Goal: Task Accomplishment & Management: Use online tool/utility

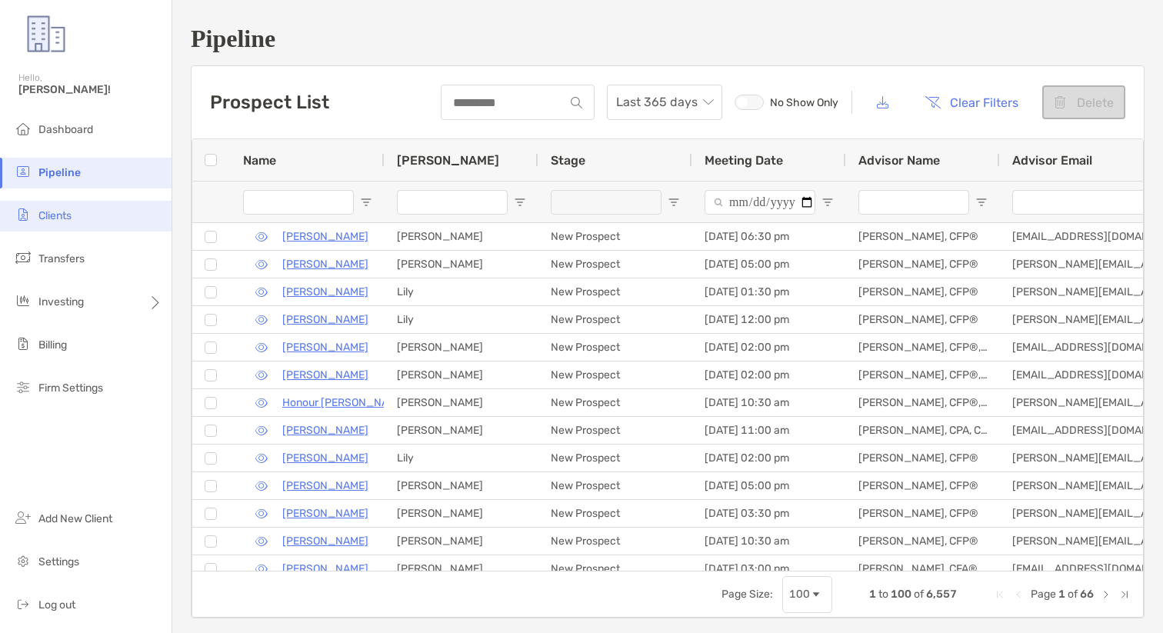
click at [78, 211] on li "Clients" at bounding box center [86, 216] width 172 height 31
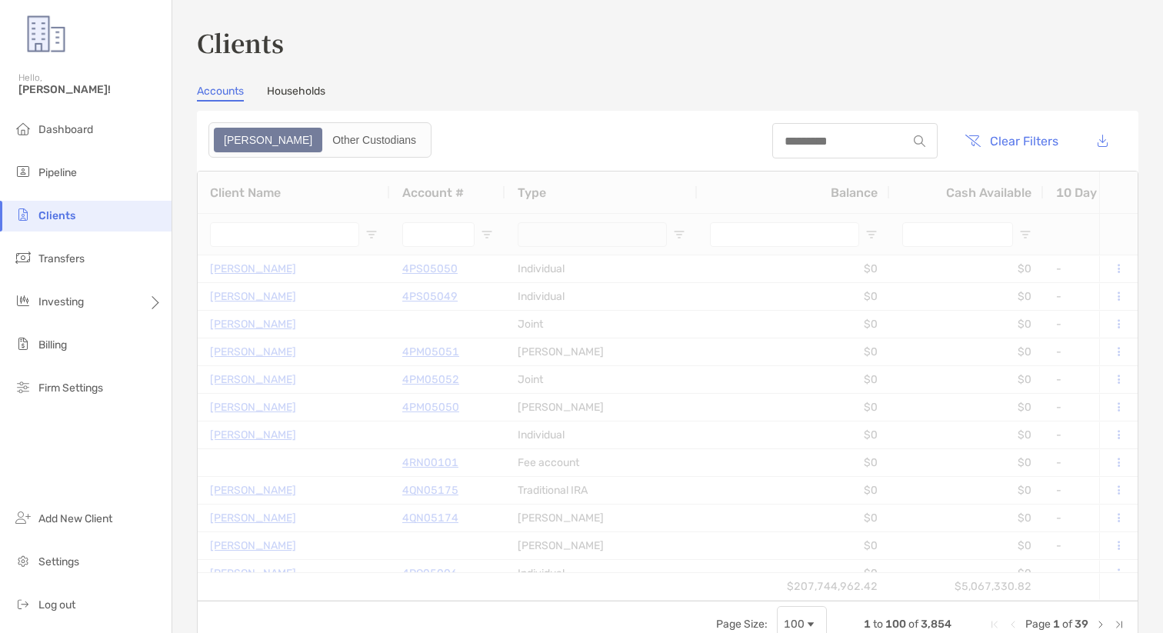
type input "**********"
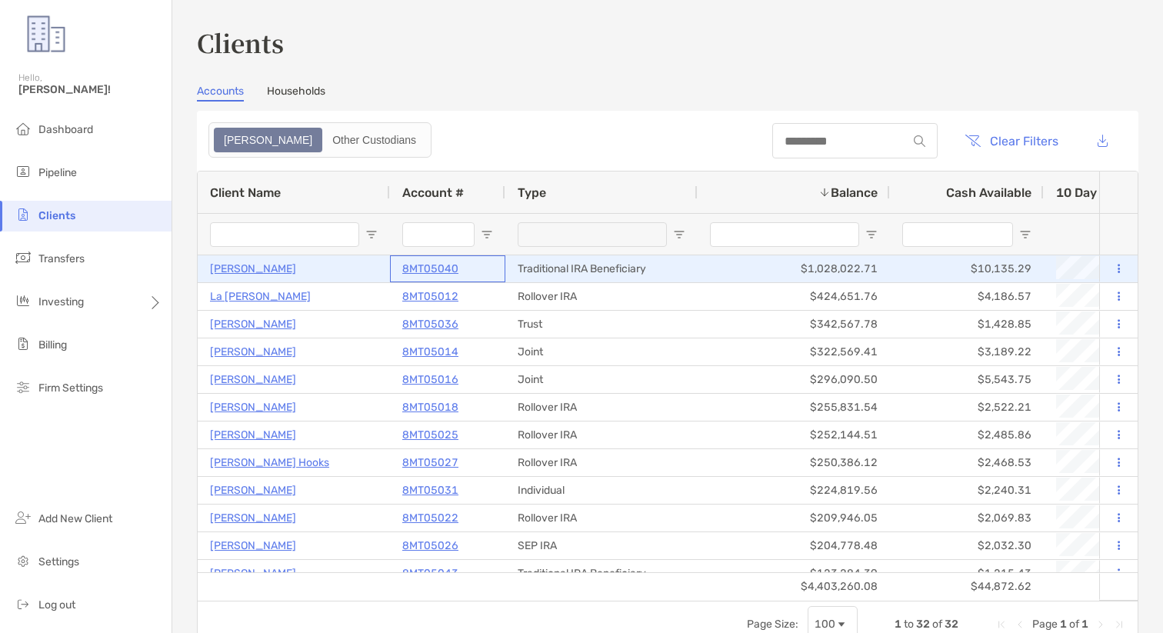
click at [447, 268] on p "8MT05040" at bounding box center [430, 268] width 56 height 19
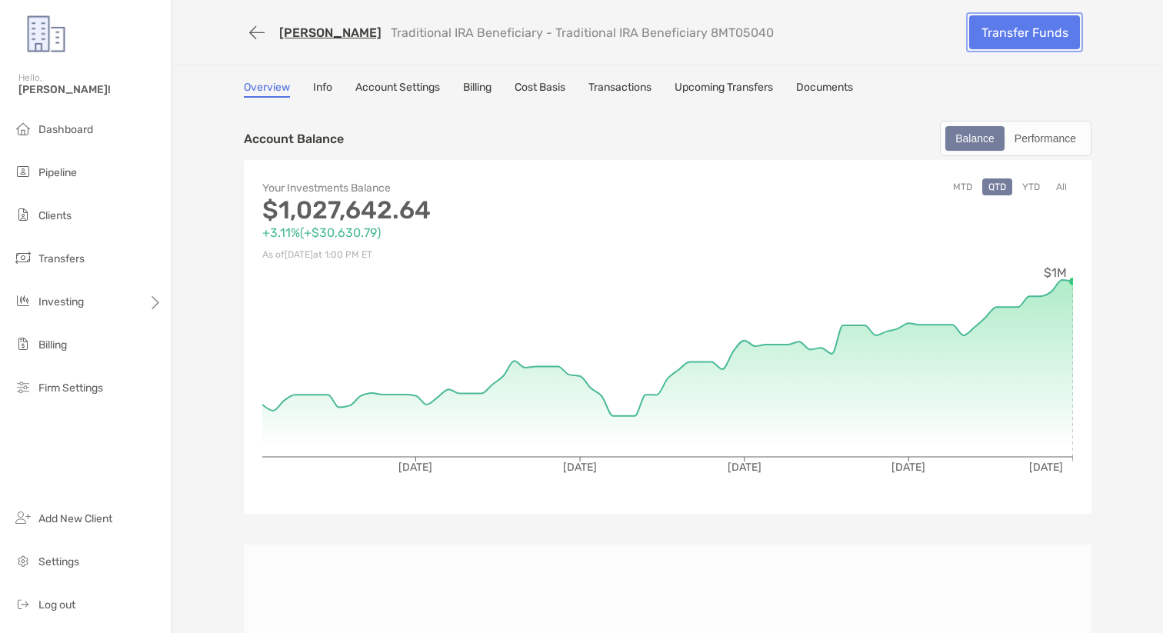
click at [1011, 36] on link "Transfer Funds" at bounding box center [1024, 32] width 111 height 34
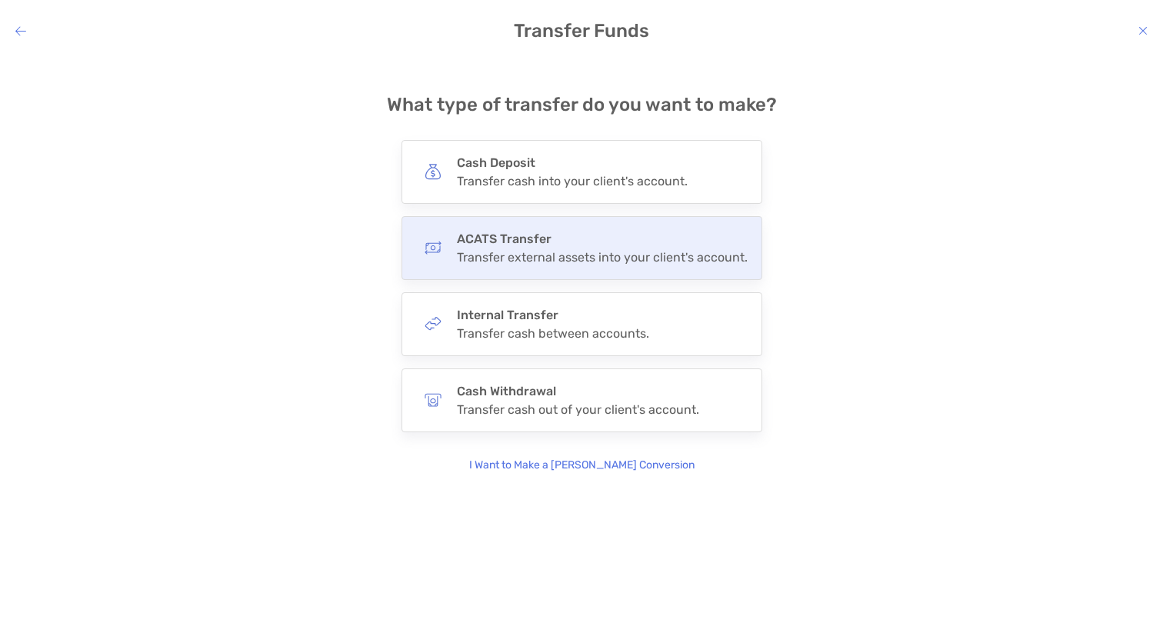
click at [588, 239] on h4 "ACATS Transfer" at bounding box center [602, 239] width 291 height 15
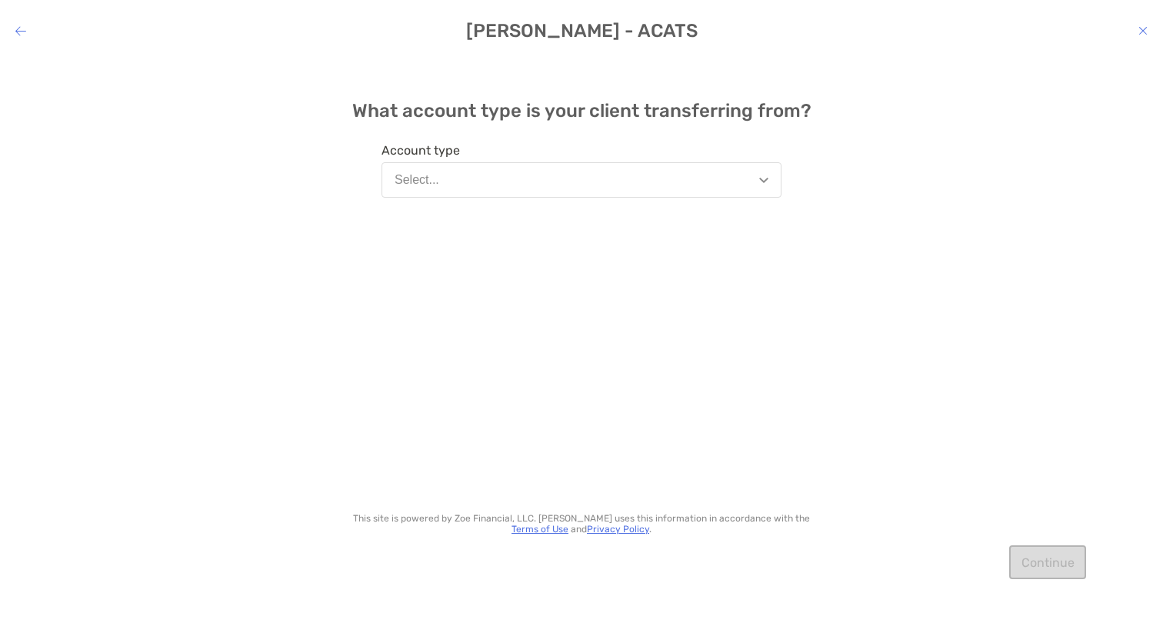
click at [716, 179] on button "Select..." at bounding box center [582, 179] width 400 height 35
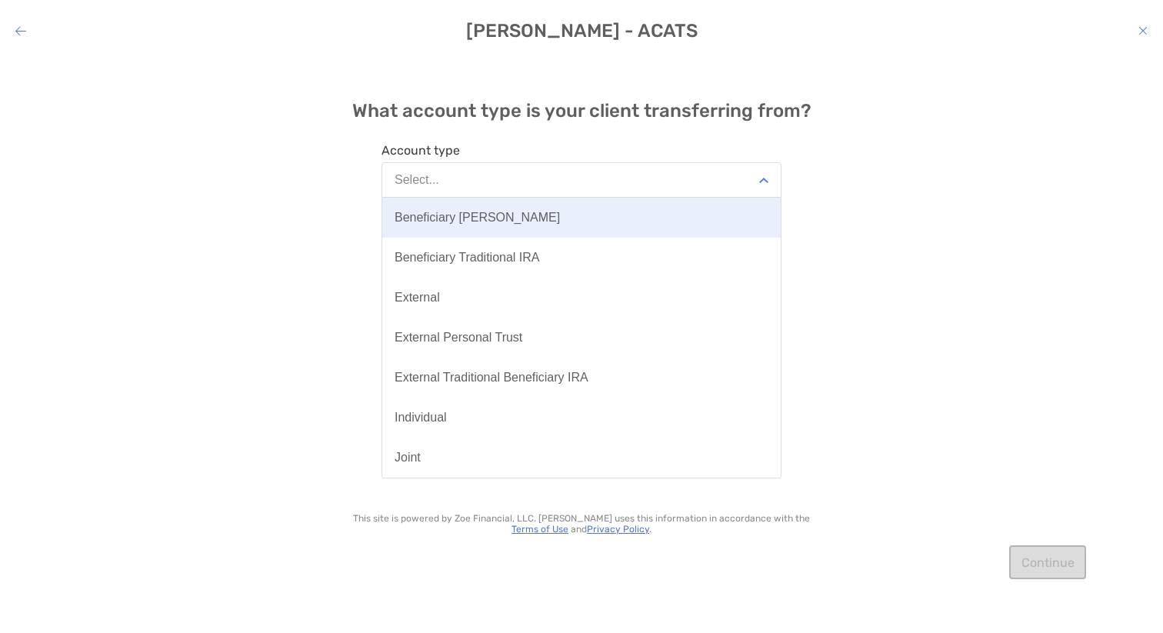
click at [637, 222] on button "Beneficiary [PERSON_NAME]" at bounding box center [581, 218] width 399 height 40
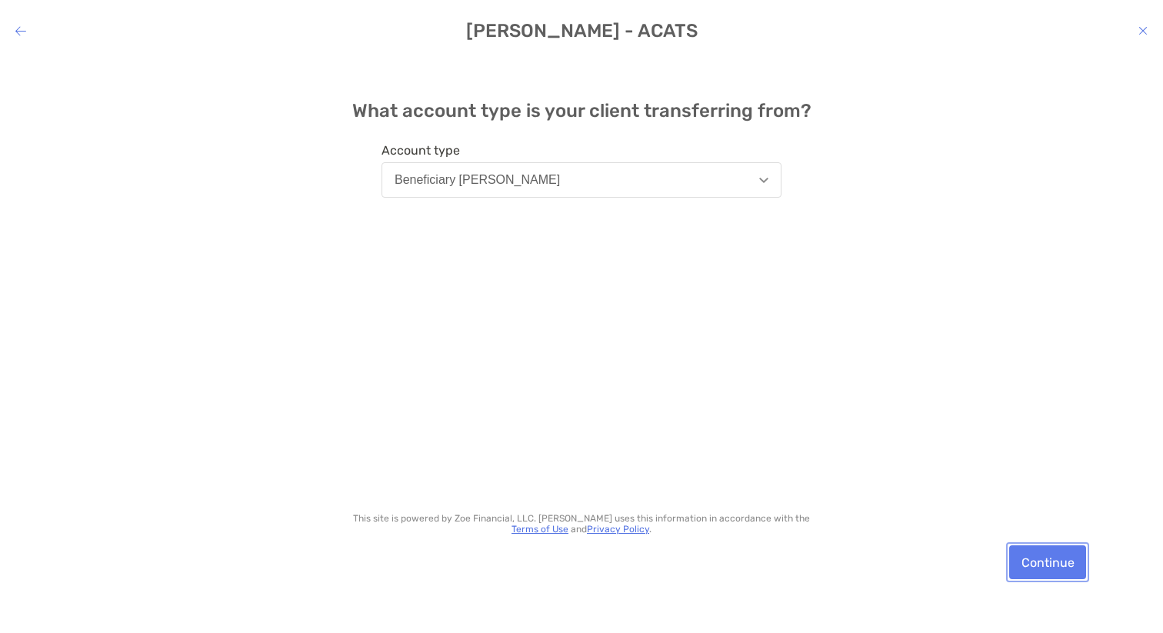
click at [1037, 564] on button "Continue" at bounding box center [1047, 563] width 77 height 34
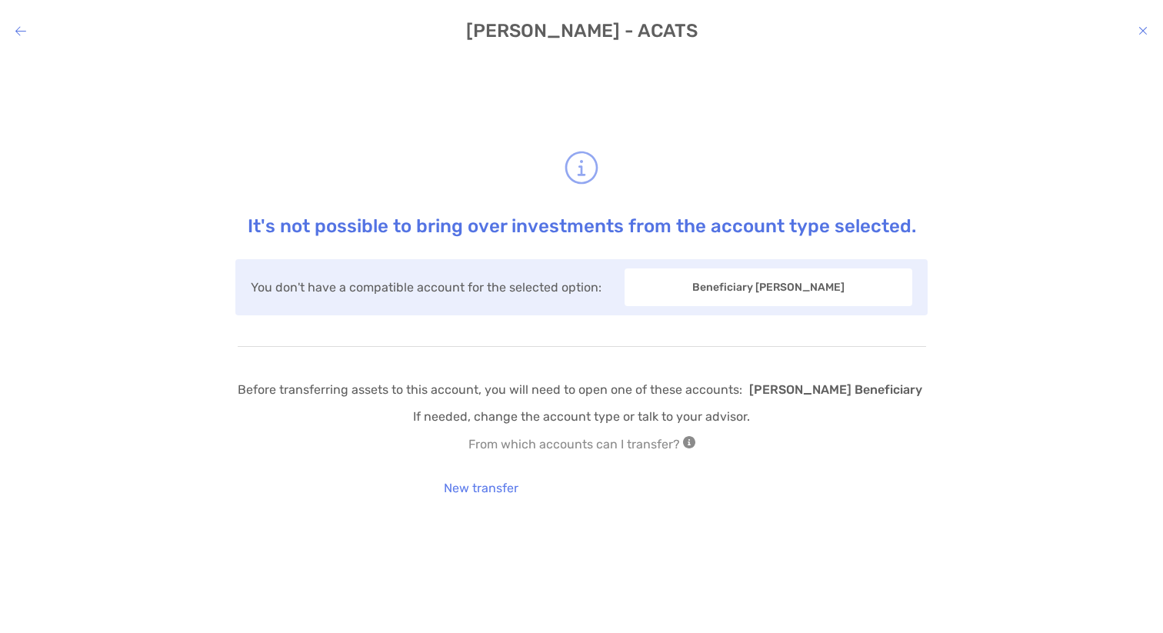
click at [19, 34] on icon "modal" at bounding box center [20, 31] width 11 height 12
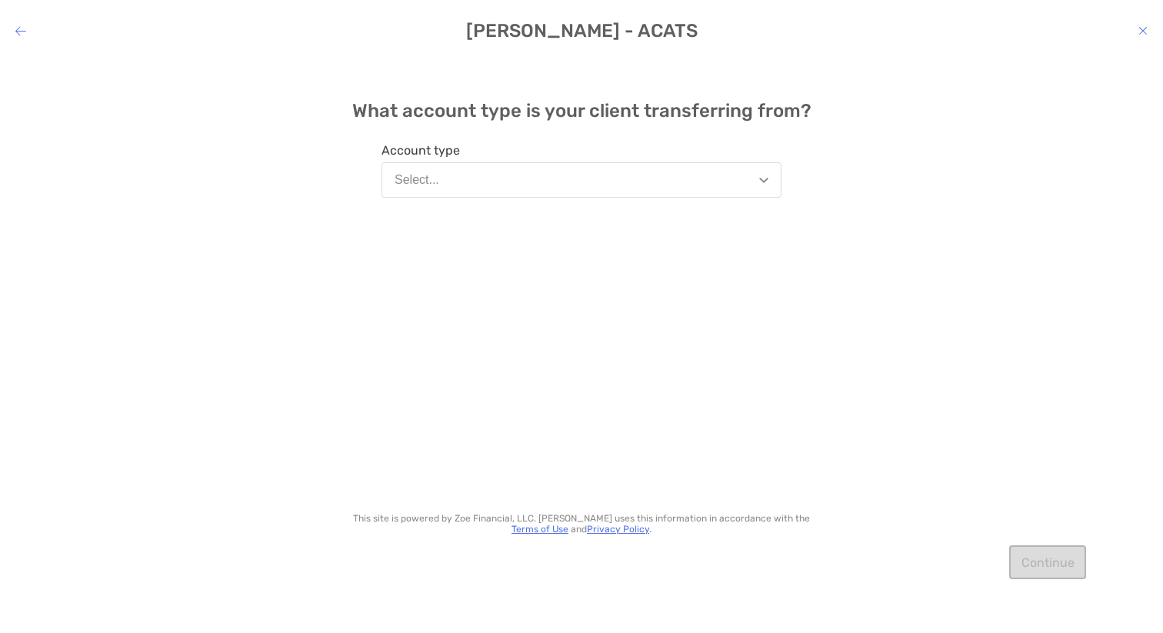
click at [522, 183] on button "Select..." at bounding box center [582, 179] width 400 height 35
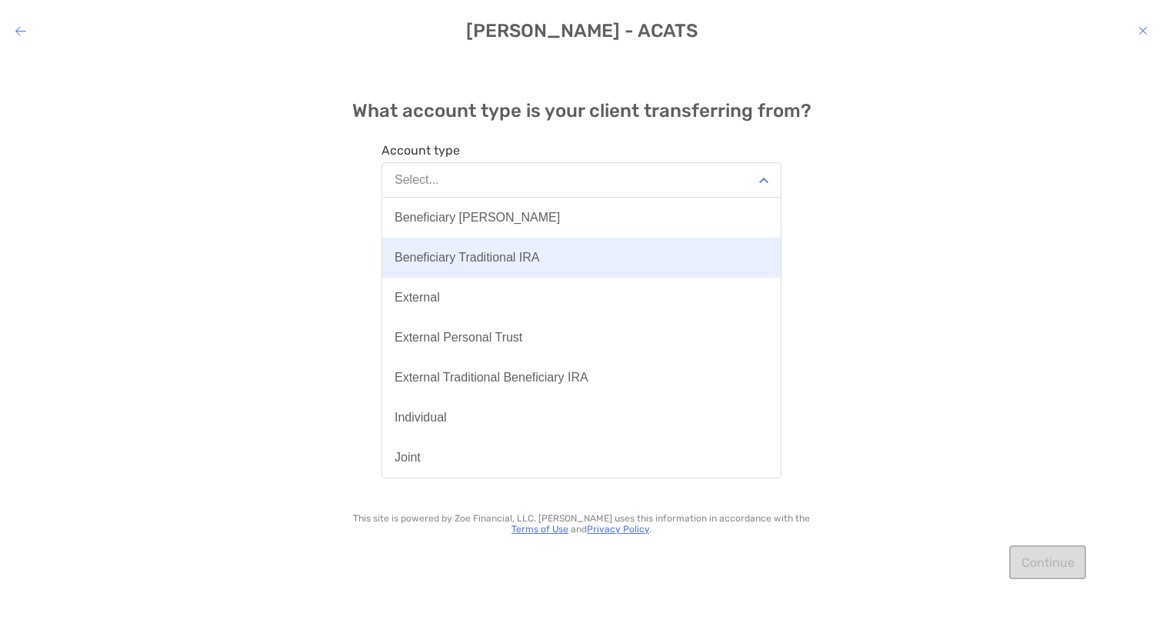
click at [502, 269] on button "Beneficiary Traditional IRA" at bounding box center [581, 258] width 399 height 40
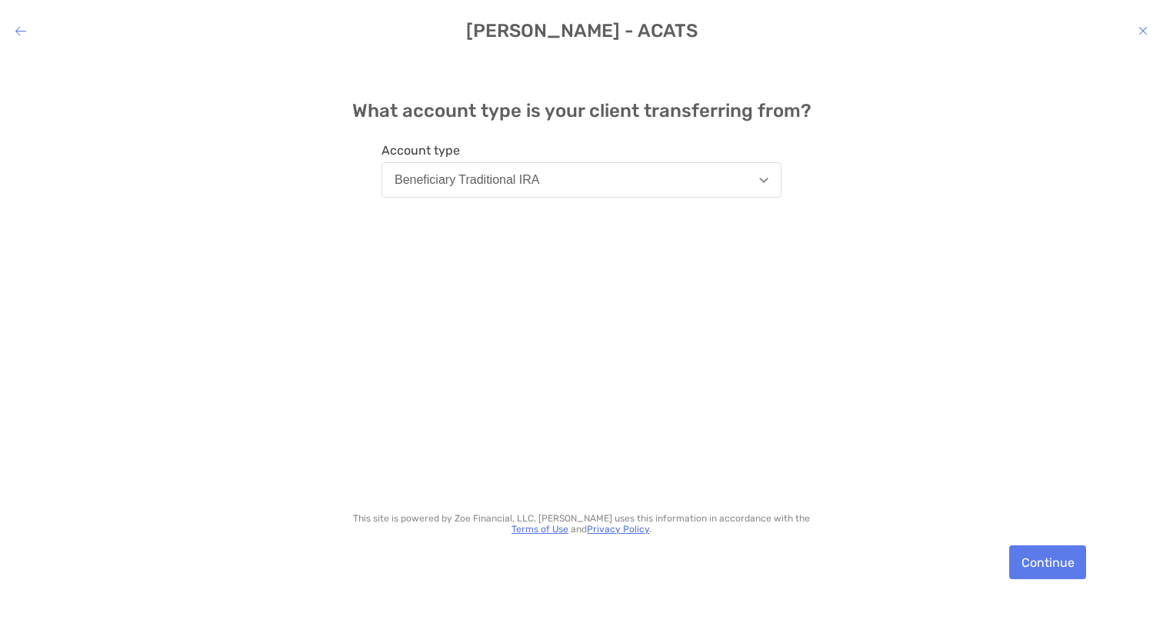
click at [677, 182] on button "Beneficiary Traditional IRA" at bounding box center [582, 179] width 400 height 35
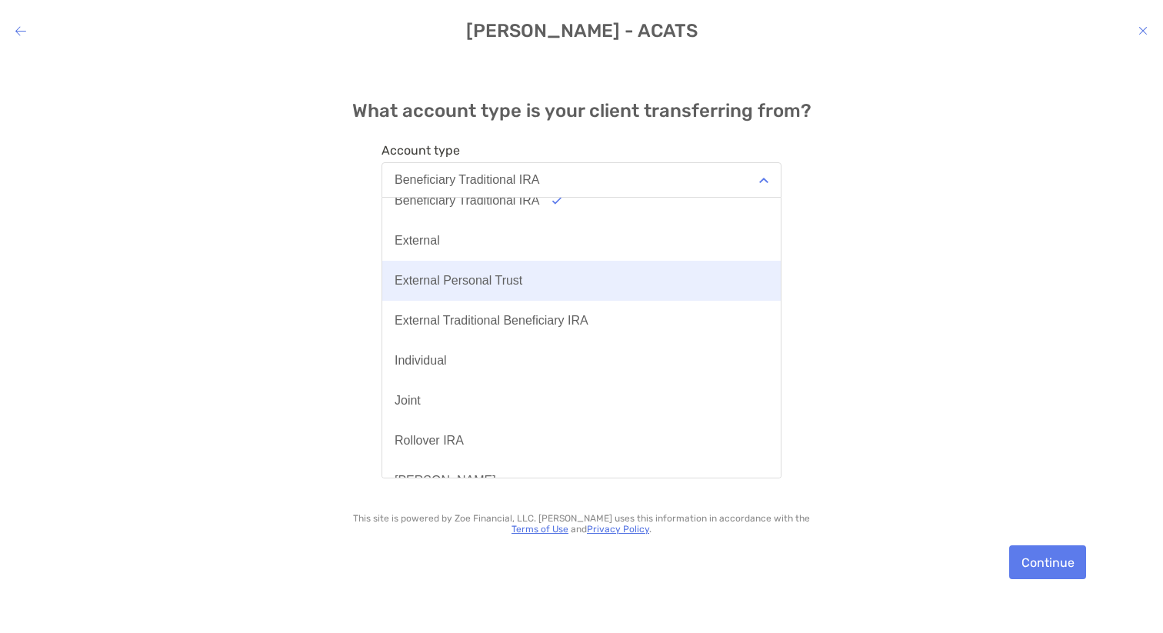
scroll to position [62, 0]
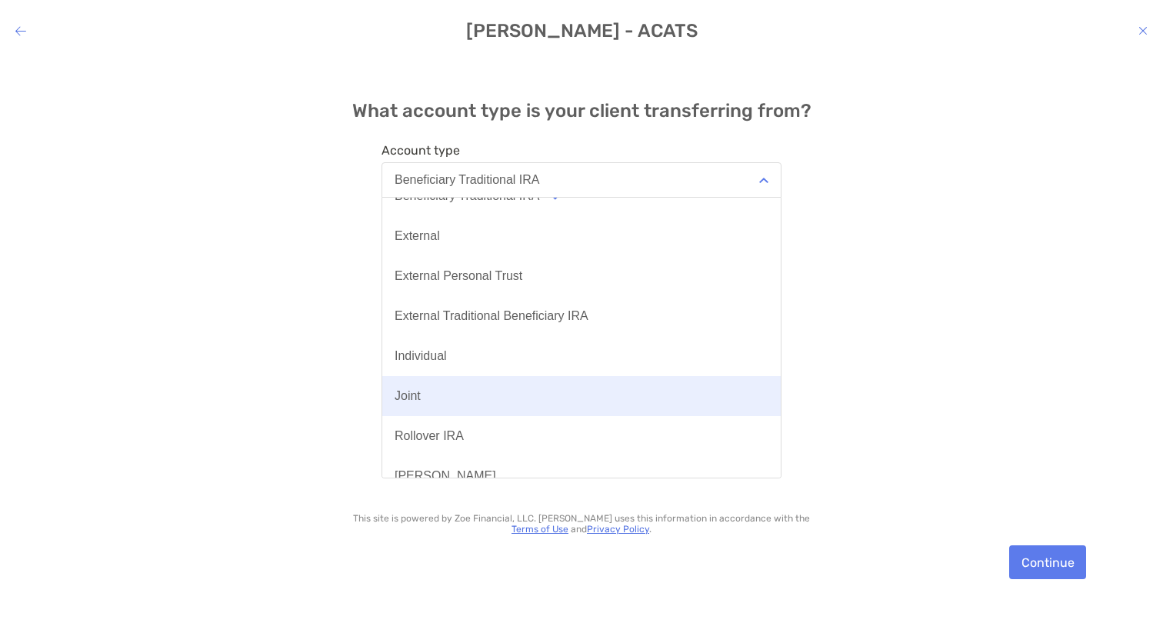
click at [534, 376] on button "Joint" at bounding box center [581, 396] width 399 height 40
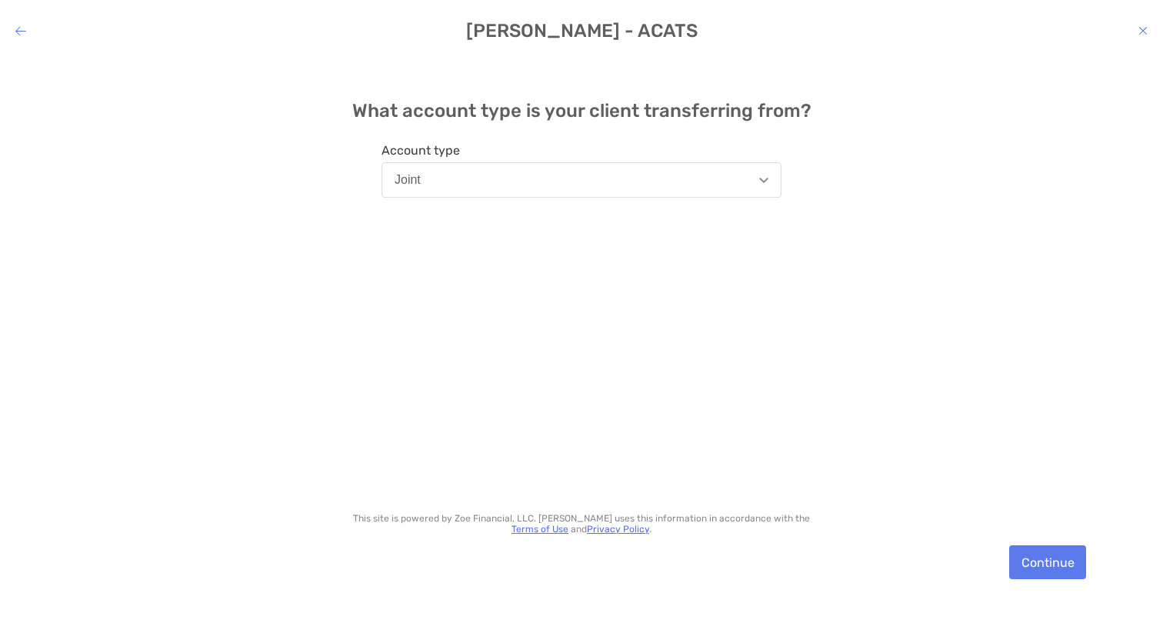
click at [629, 169] on button "Joint" at bounding box center [582, 179] width 400 height 35
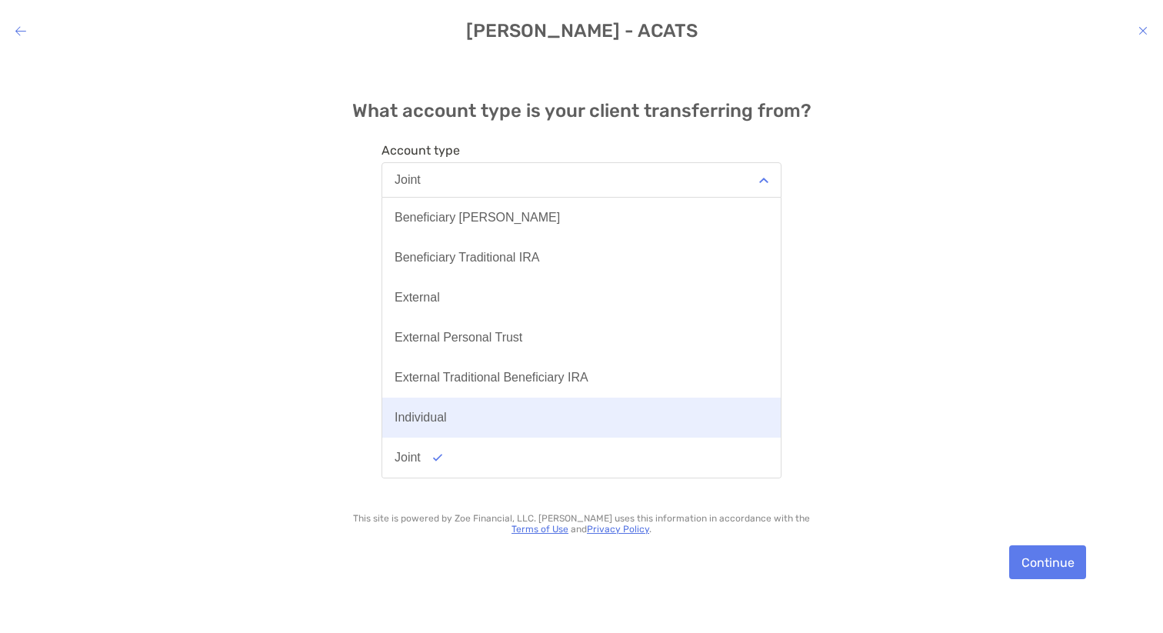
click at [508, 404] on button "Individual" at bounding box center [581, 418] width 399 height 40
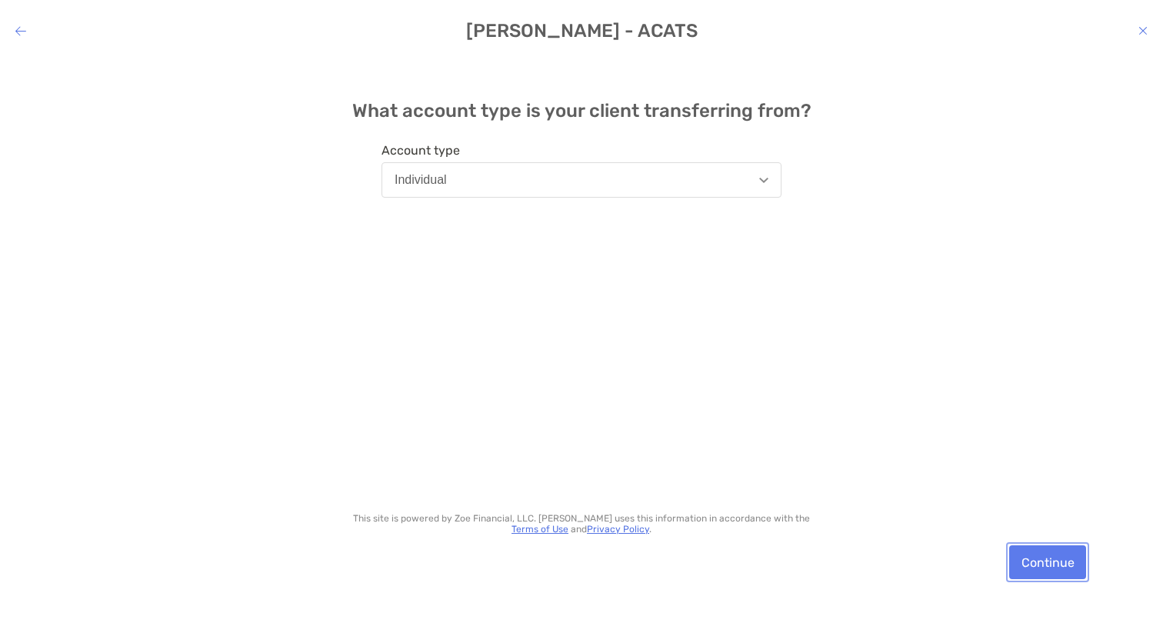
click at [1046, 559] on button "Continue" at bounding box center [1047, 563] width 77 height 34
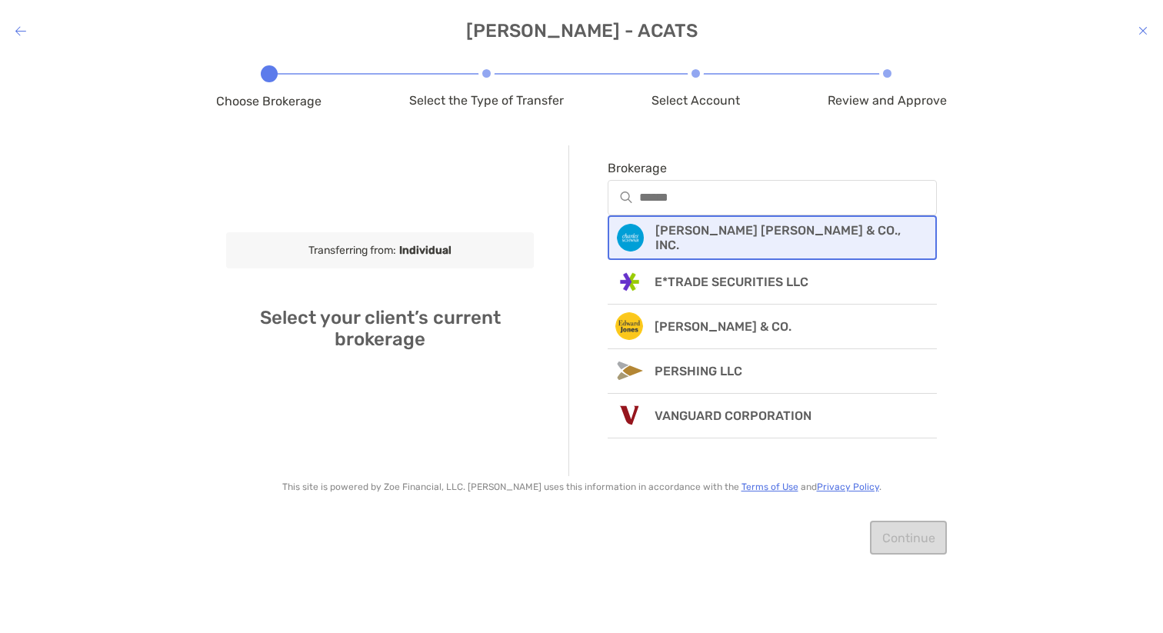
click at [682, 243] on p "[PERSON_NAME] [PERSON_NAME] & CO., INC." at bounding box center [786, 237] width 261 height 29
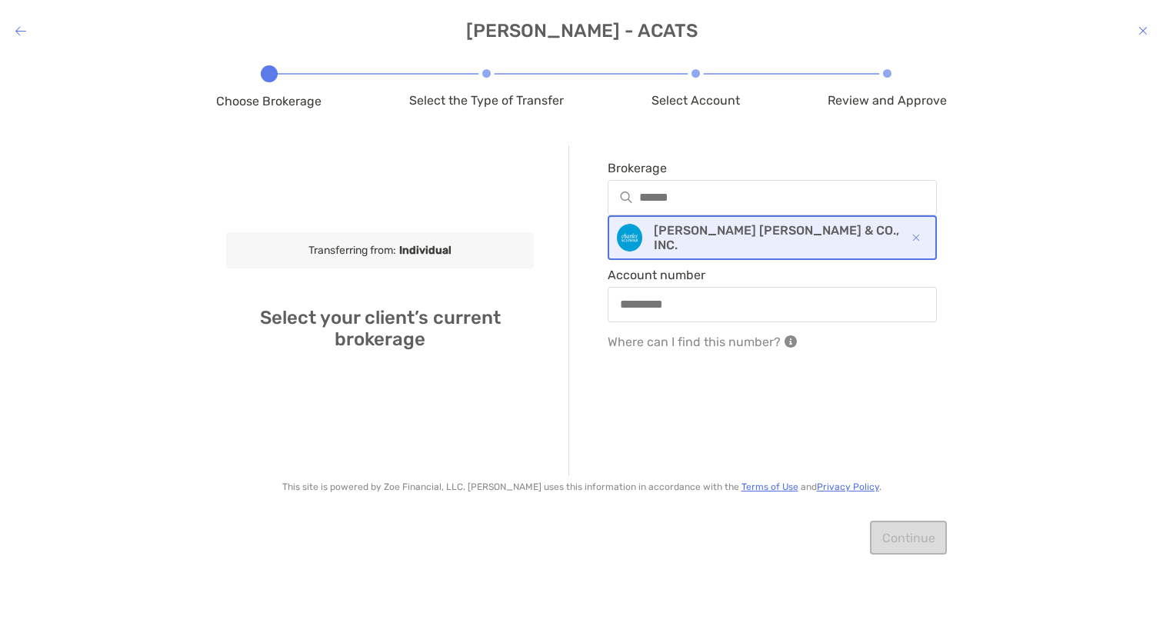
click at [676, 288] on div "modal" at bounding box center [772, 304] width 329 height 35
click at [676, 298] on input "Account number" at bounding box center [772, 304] width 326 height 13
click at [679, 304] on input "Account number" at bounding box center [772, 304] width 326 height 13
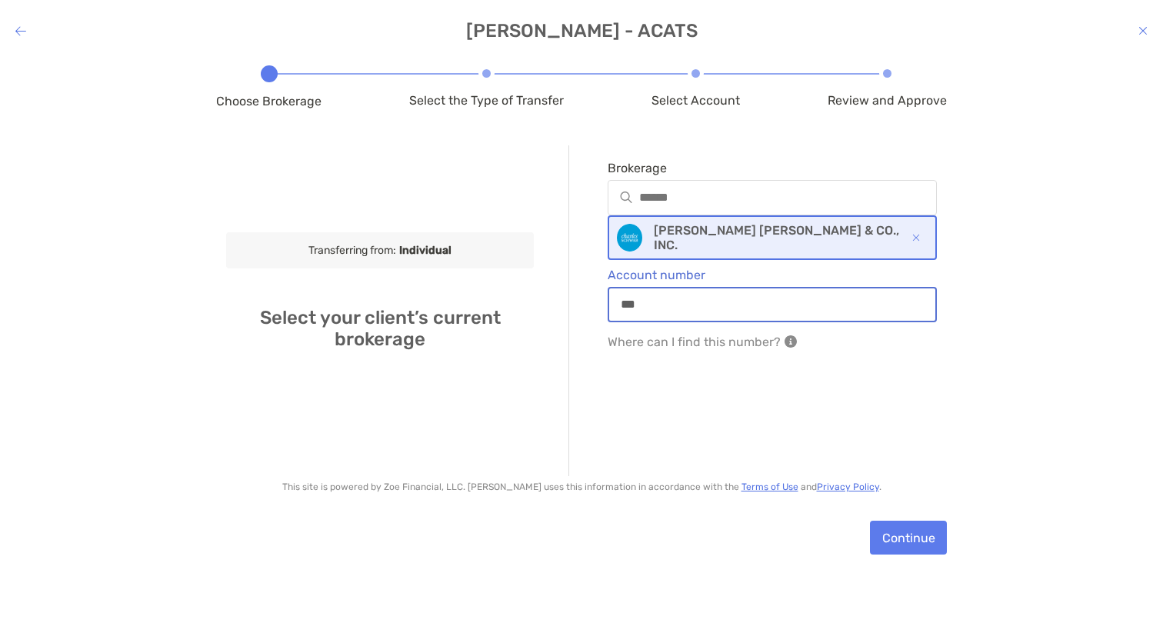
type input "***"
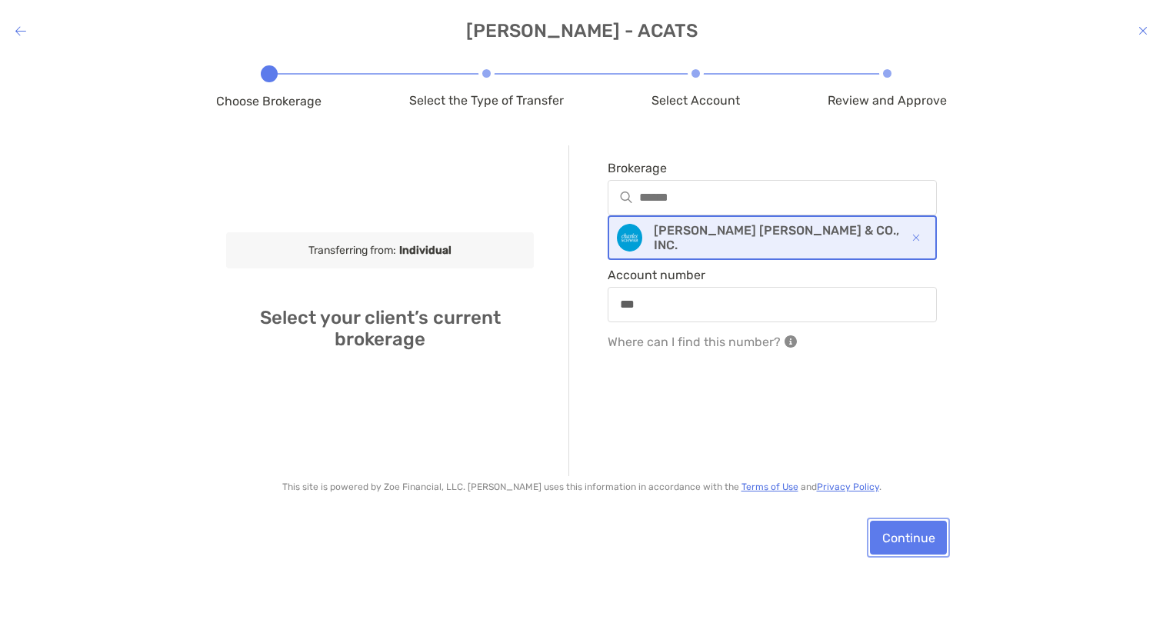
click at [894, 537] on button "Continue" at bounding box center [908, 538] width 77 height 34
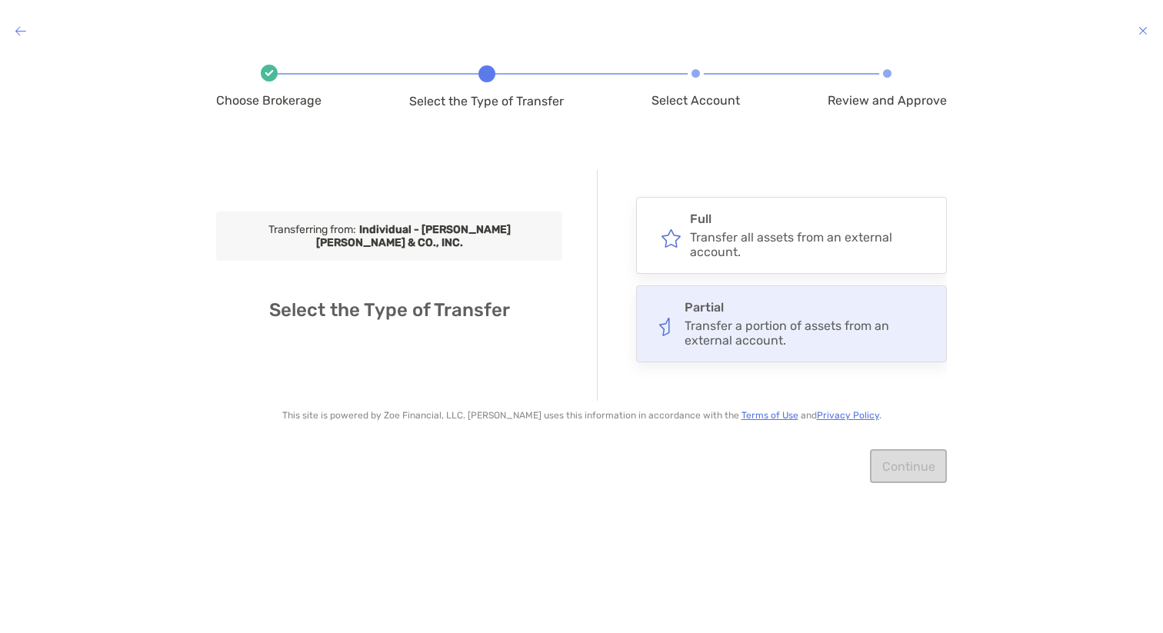
click at [731, 319] on div "Transfer a portion of assets from an external account." at bounding box center [809, 333] width 248 height 29
click at [0, 0] on input "*******" at bounding box center [0, 0] width 0 height 0
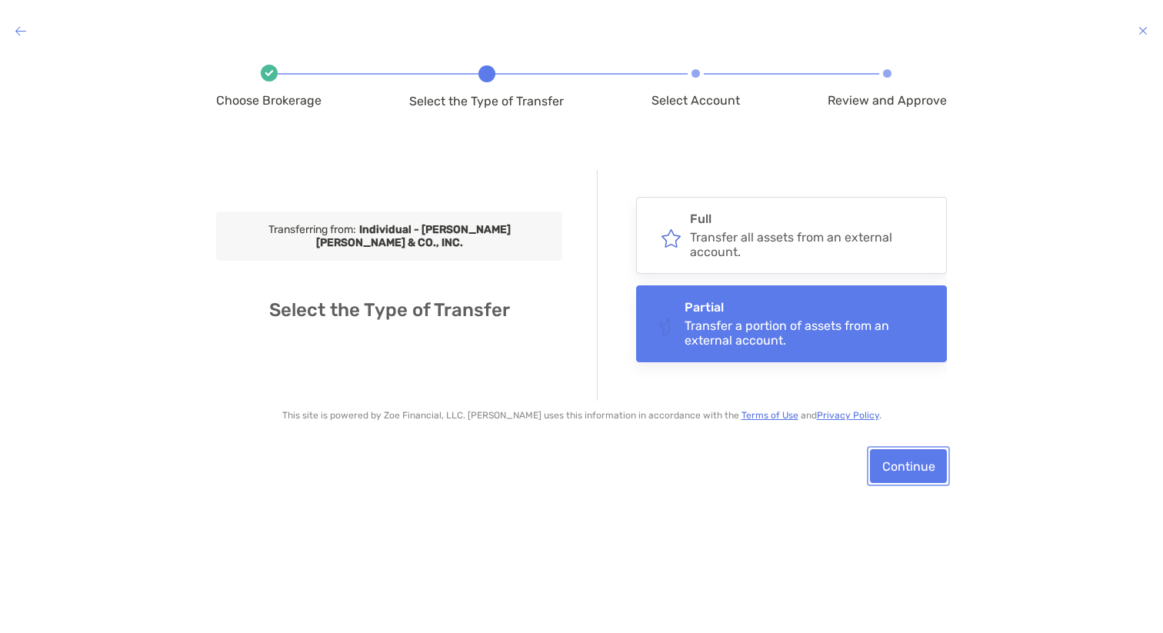
click at [926, 479] on button "Continue" at bounding box center [908, 466] width 77 height 34
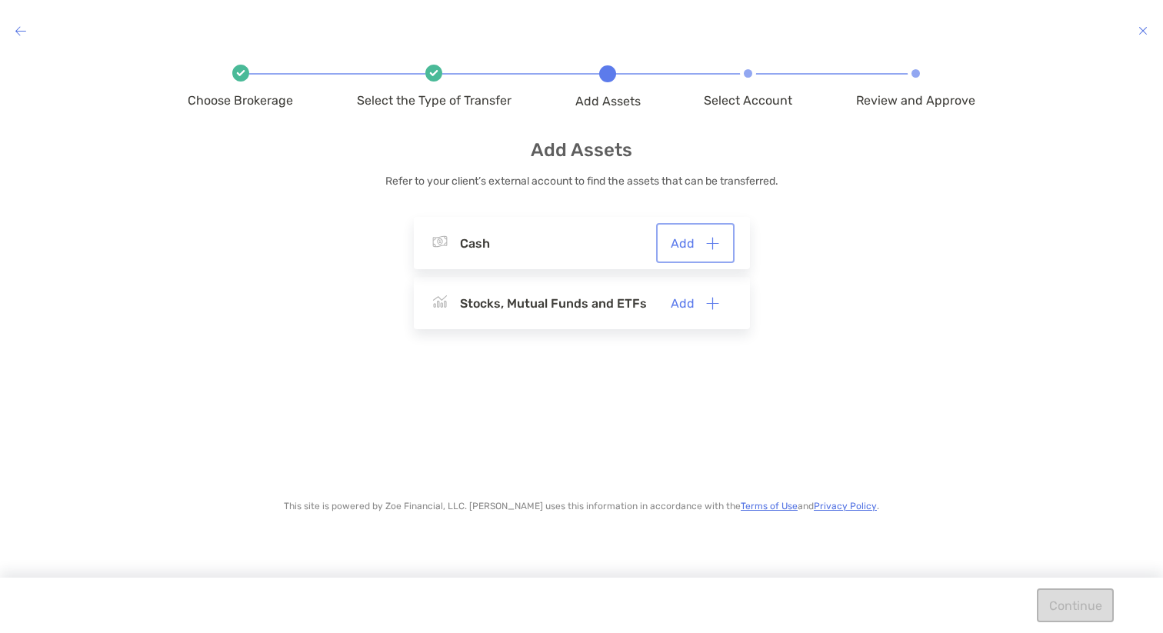
click at [692, 248] on button "Add" at bounding box center [695, 243] width 72 height 34
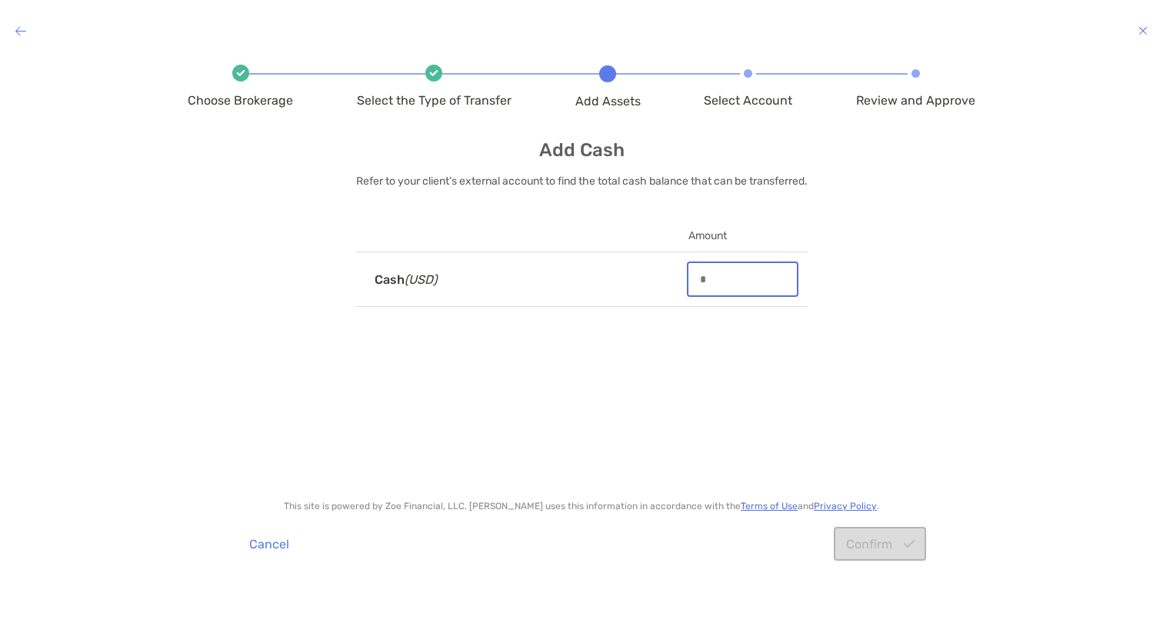
click at [739, 279] on input "modal" at bounding box center [743, 280] width 108 height 12
type input "***"
click at [872, 536] on button "Confirm" at bounding box center [880, 544] width 92 height 34
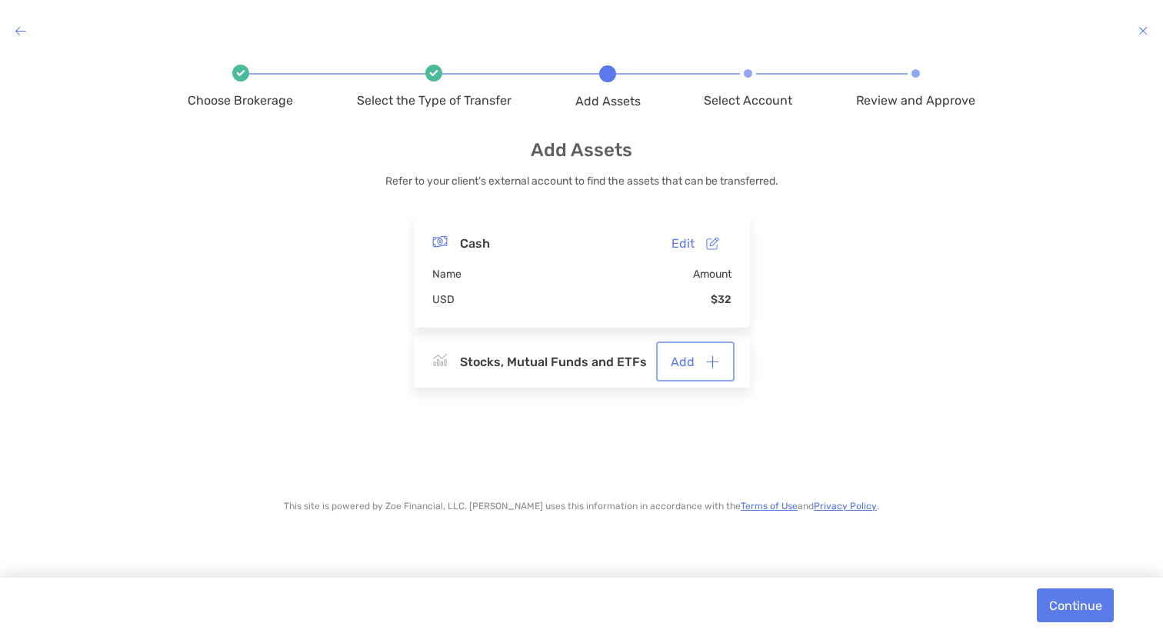
click at [694, 364] on button "Add" at bounding box center [695, 362] width 72 height 34
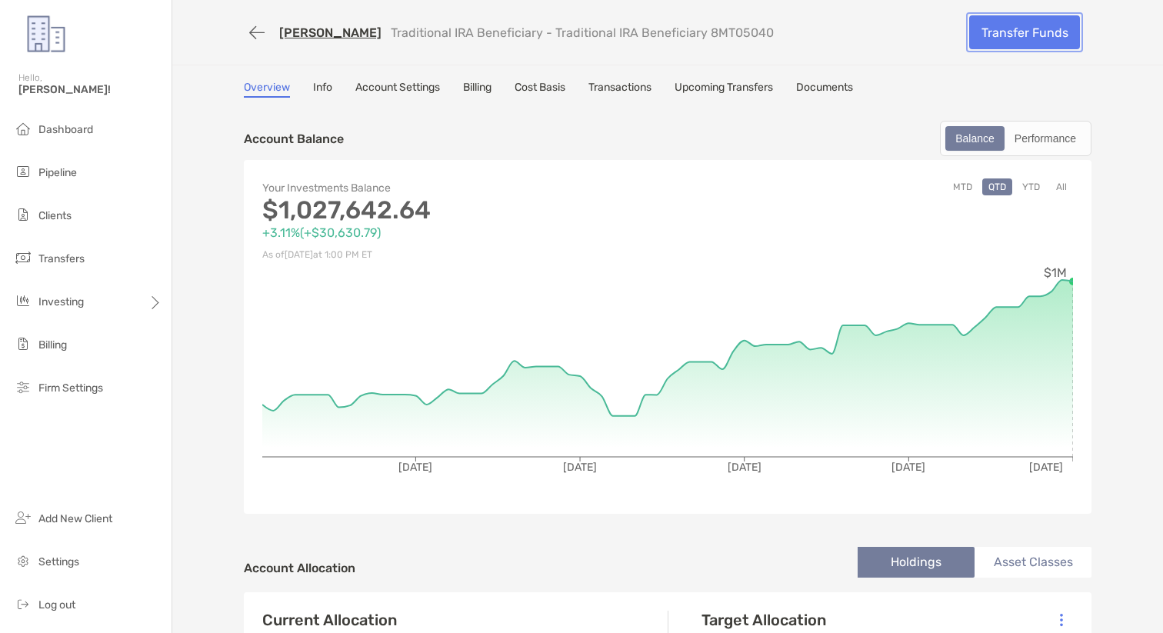
click at [999, 41] on link "Transfer Funds" at bounding box center [1024, 32] width 111 height 34
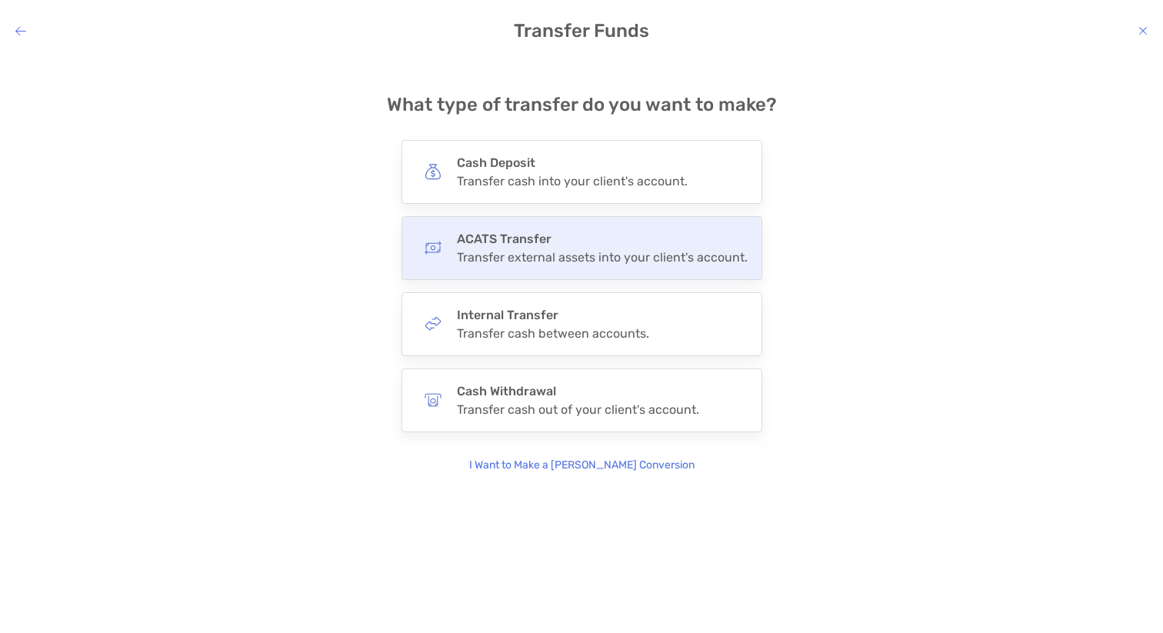
click at [534, 249] on div "ACATS Transfer Transfer external assets into your client's account." at bounding box center [602, 248] width 291 height 33
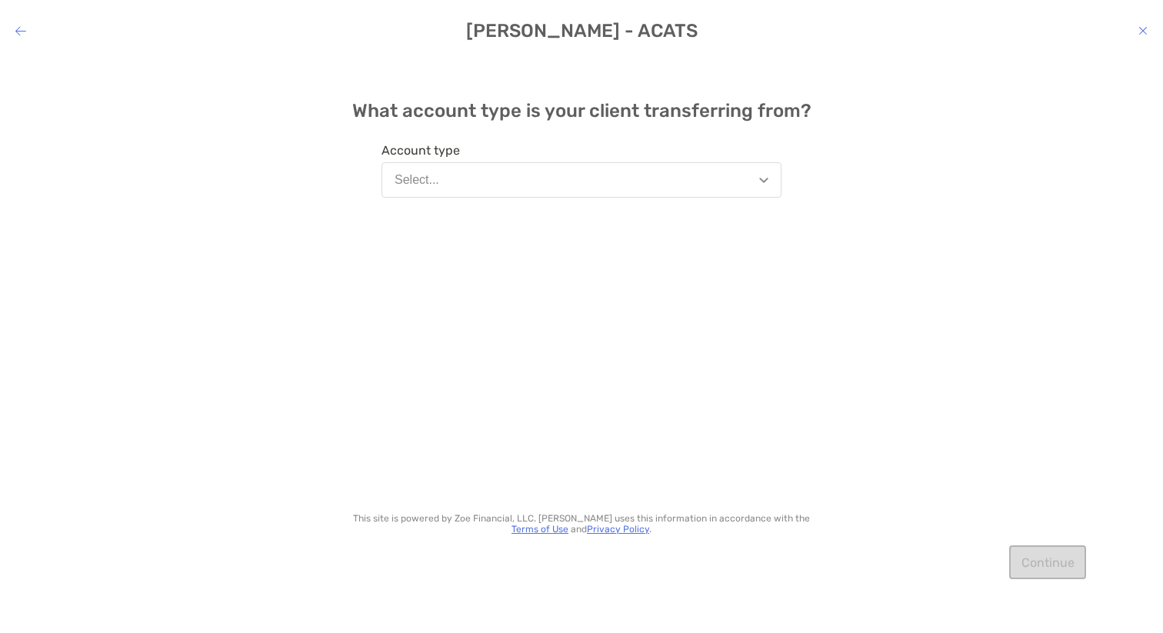
click at [463, 190] on button "Select..." at bounding box center [582, 179] width 400 height 35
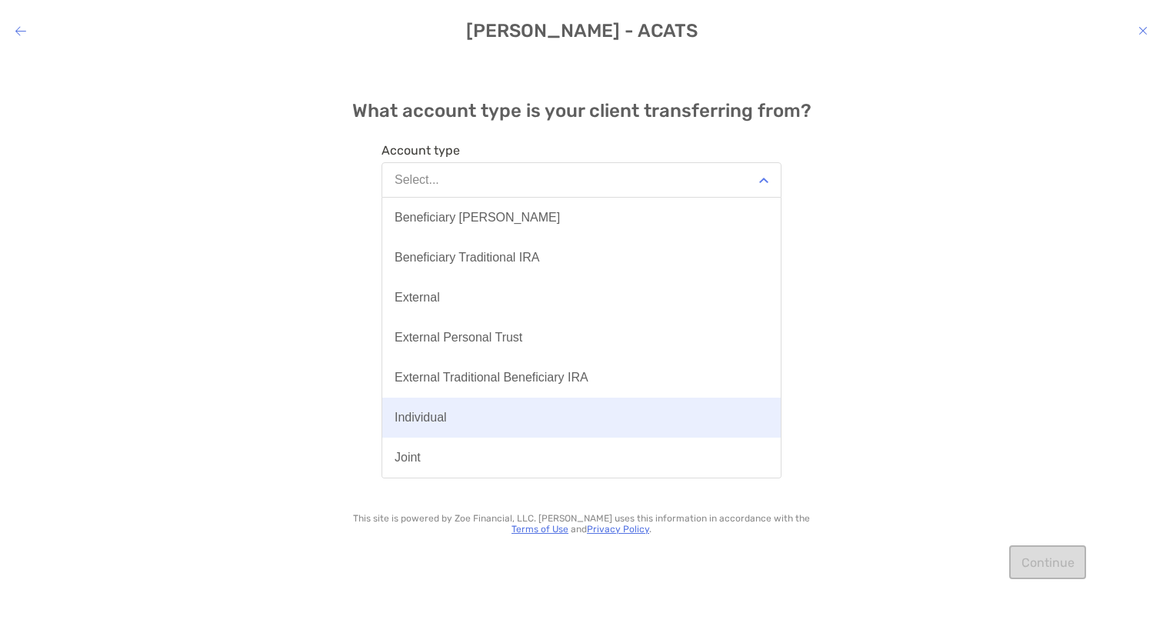
click at [495, 422] on button "Individual" at bounding box center [581, 418] width 399 height 40
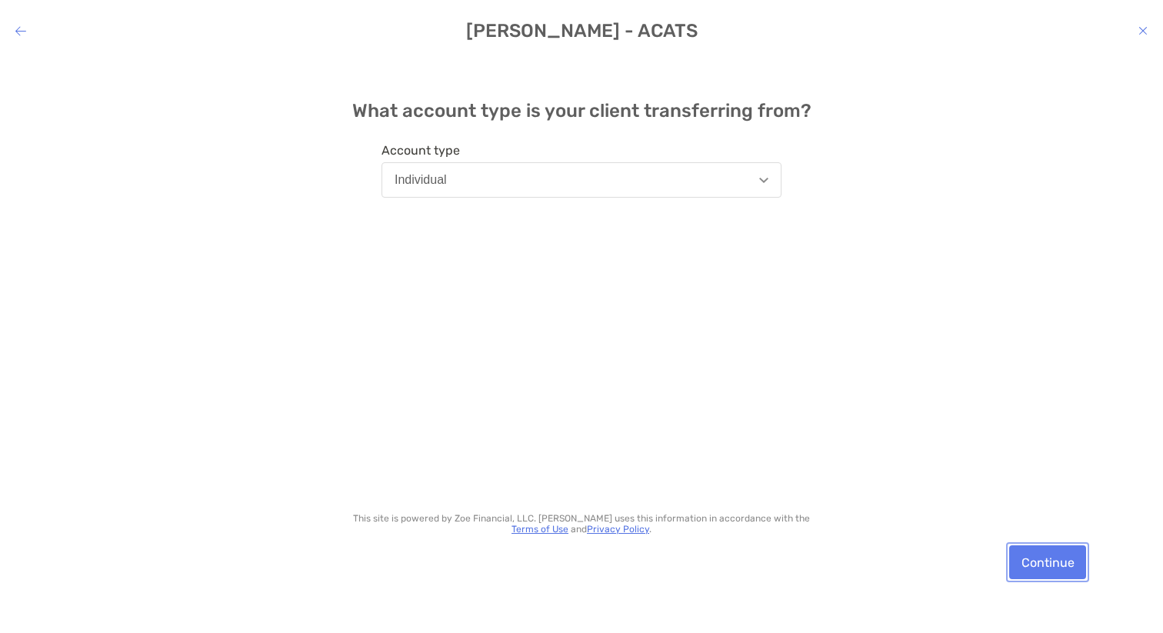
click at [1046, 562] on button "Continue" at bounding box center [1047, 563] width 77 height 34
click at [1041, 561] on button "Continue" at bounding box center [1047, 563] width 77 height 34
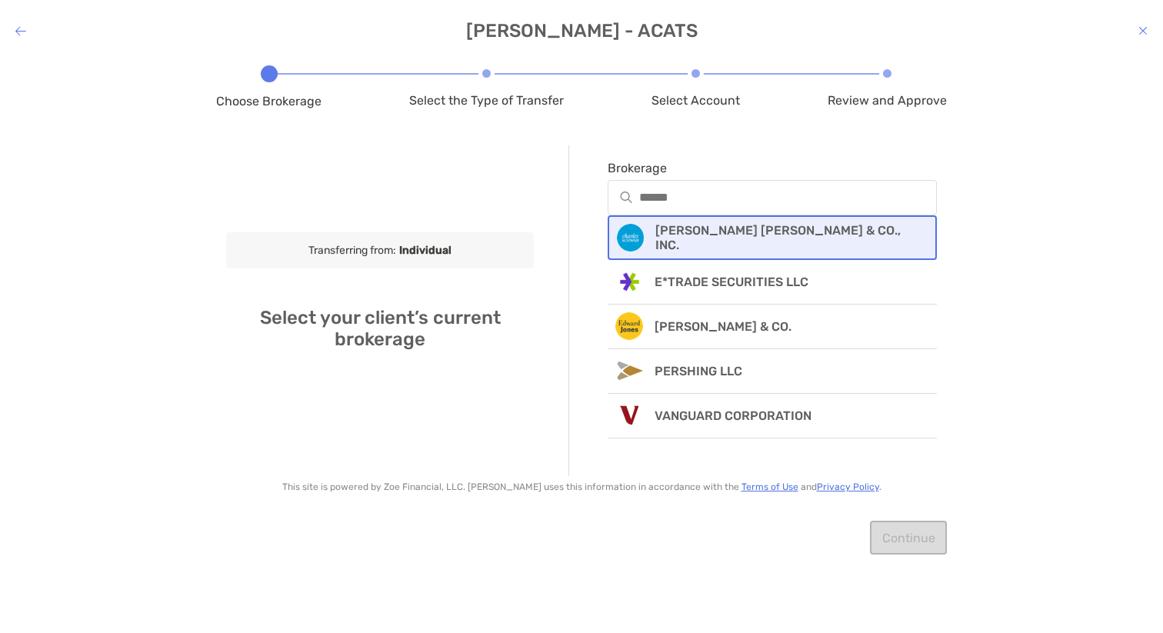
click at [748, 238] on p "[PERSON_NAME] [PERSON_NAME] & CO., INC." at bounding box center [786, 237] width 261 height 29
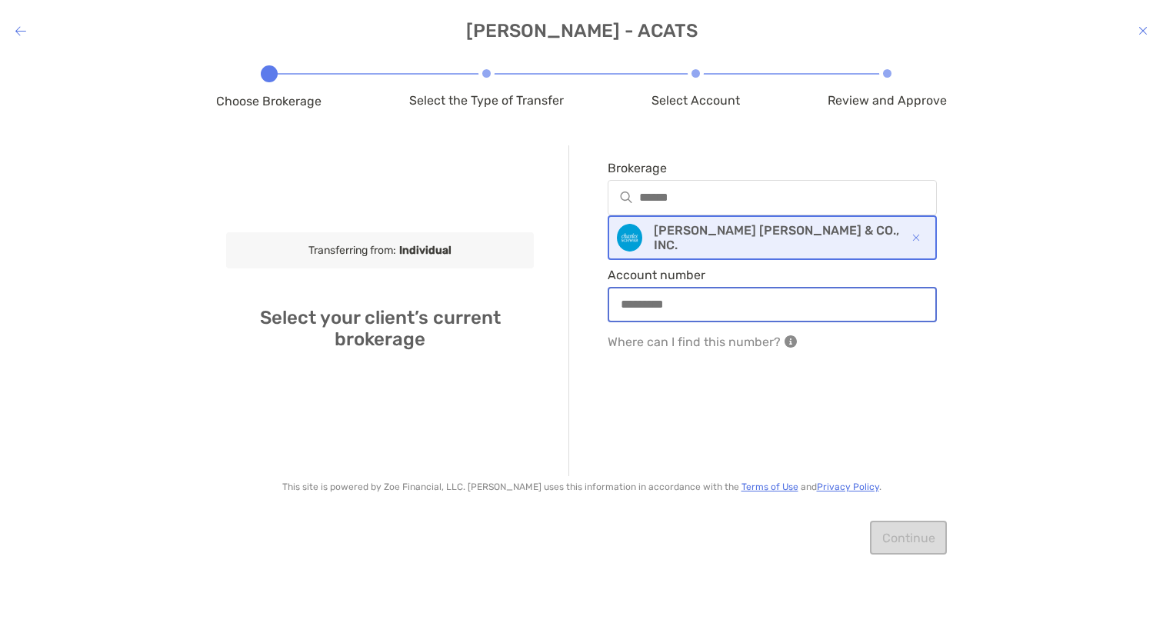
click at [726, 308] on input "Account number" at bounding box center [772, 304] width 326 height 13
type input "***"
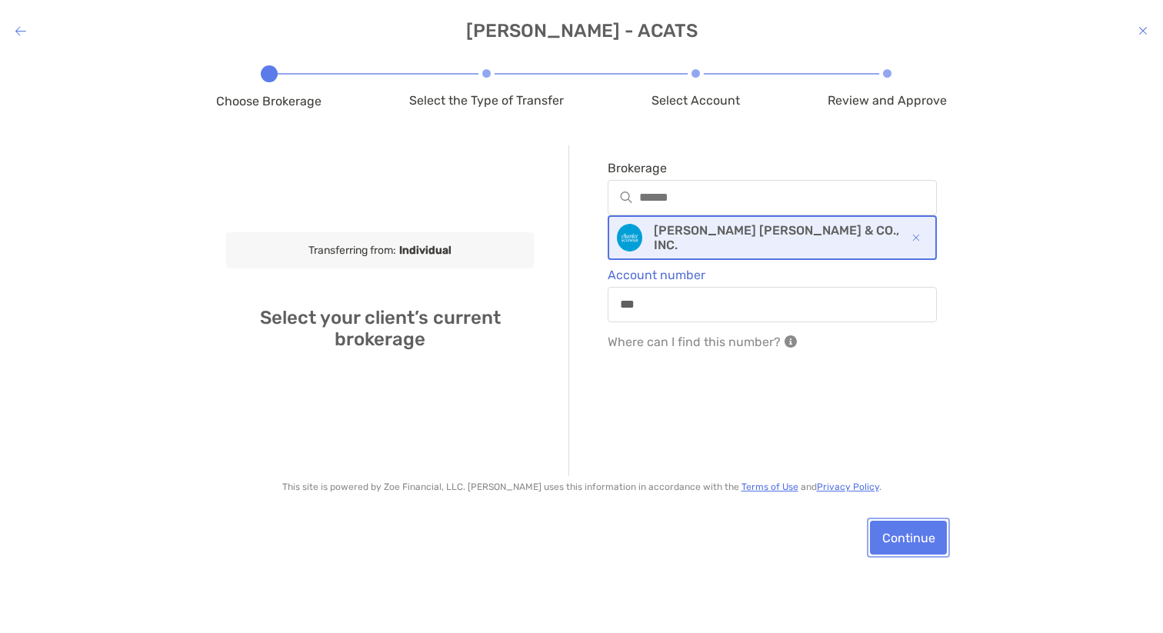
click at [911, 542] on button "Continue" at bounding box center [908, 538] width 77 height 34
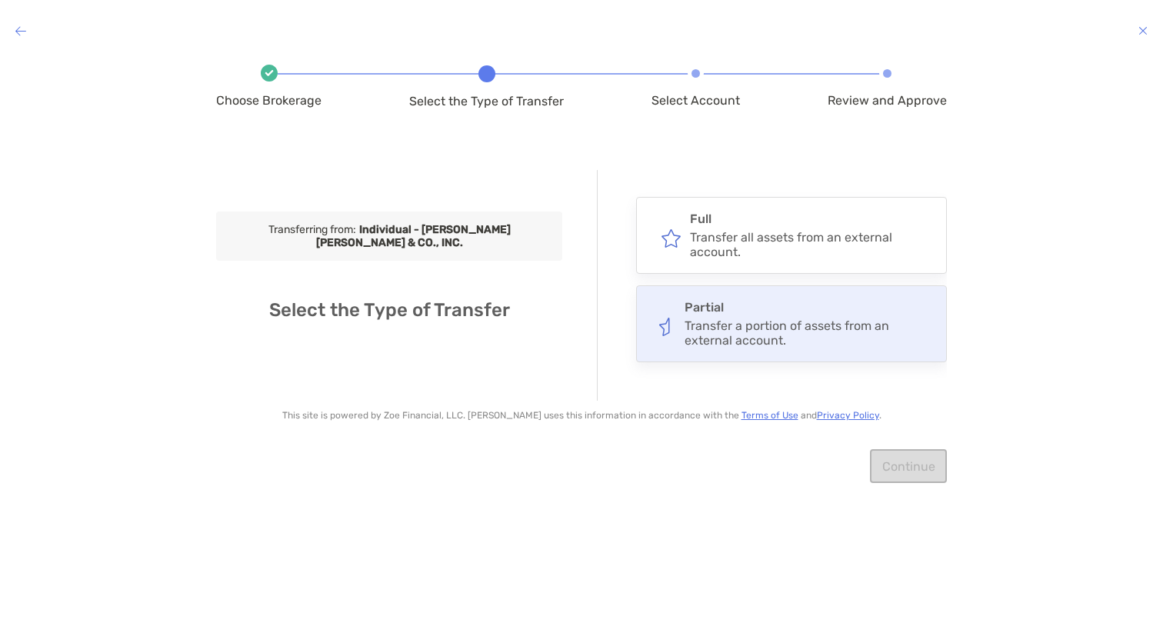
click at [759, 322] on div "Transfer a portion of assets from an external account." at bounding box center [809, 333] width 248 height 29
click at [0, 0] on input "*******" at bounding box center [0, 0] width 0 height 0
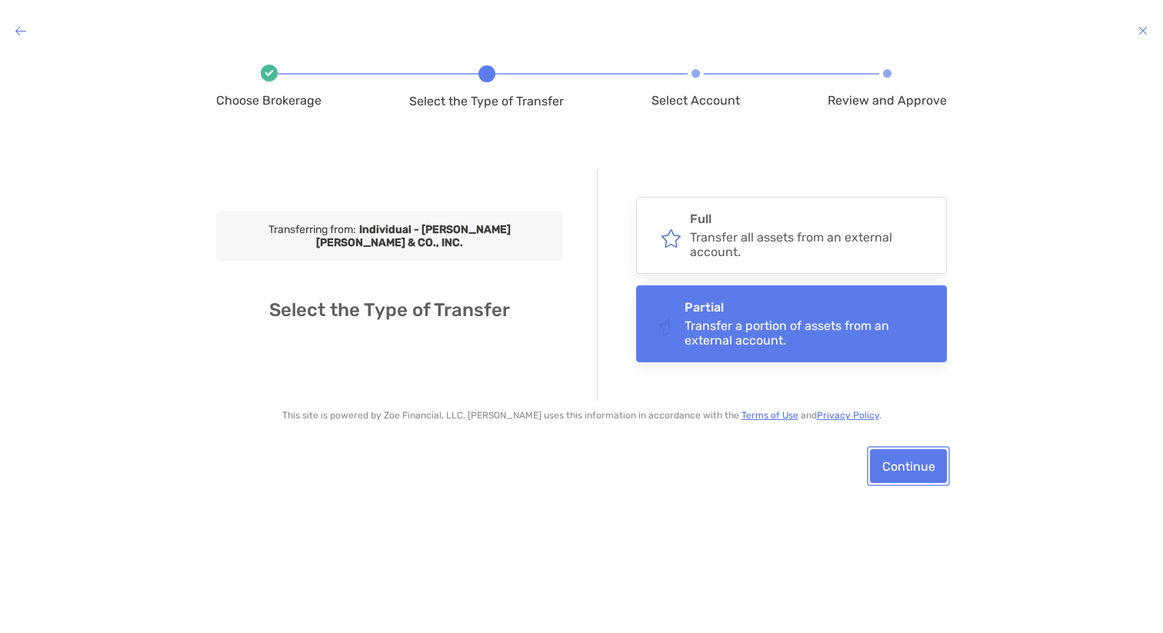
click at [922, 468] on button "Continue" at bounding box center [908, 466] width 77 height 34
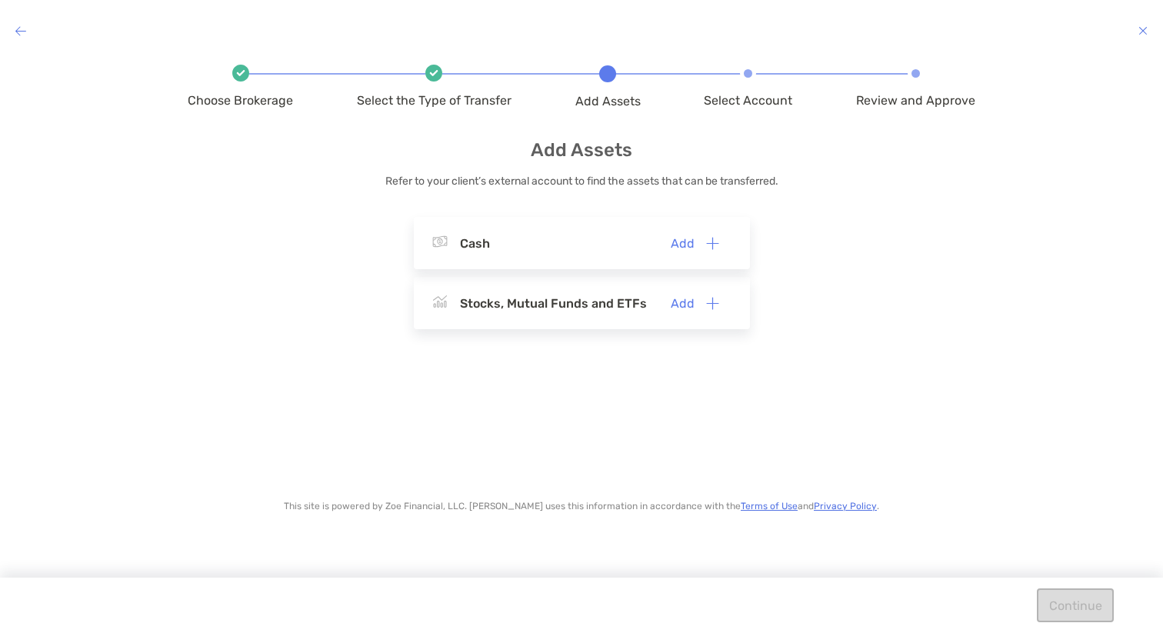
click at [586, 310] on div "Stocks, Mutual Funds and ETFs" at bounding box center [553, 303] width 187 height 15
copy div "Stocks, Mutual Funds and ETFs"
click at [693, 299] on button "Add" at bounding box center [695, 303] width 72 height 34
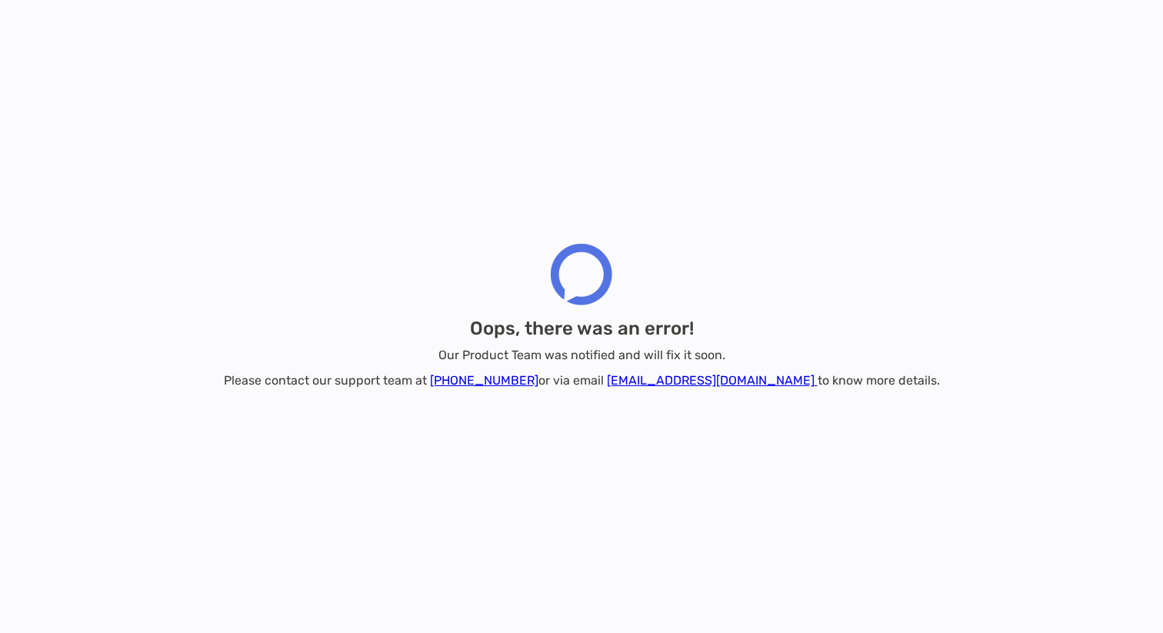
click at [218, 134] on div "Oops, there was an error! Our Product Team was notified and will fix it soon. P…" at bounding box center [581, 316] width 1163 height 633
